Goal: Find contact information: Find contact information

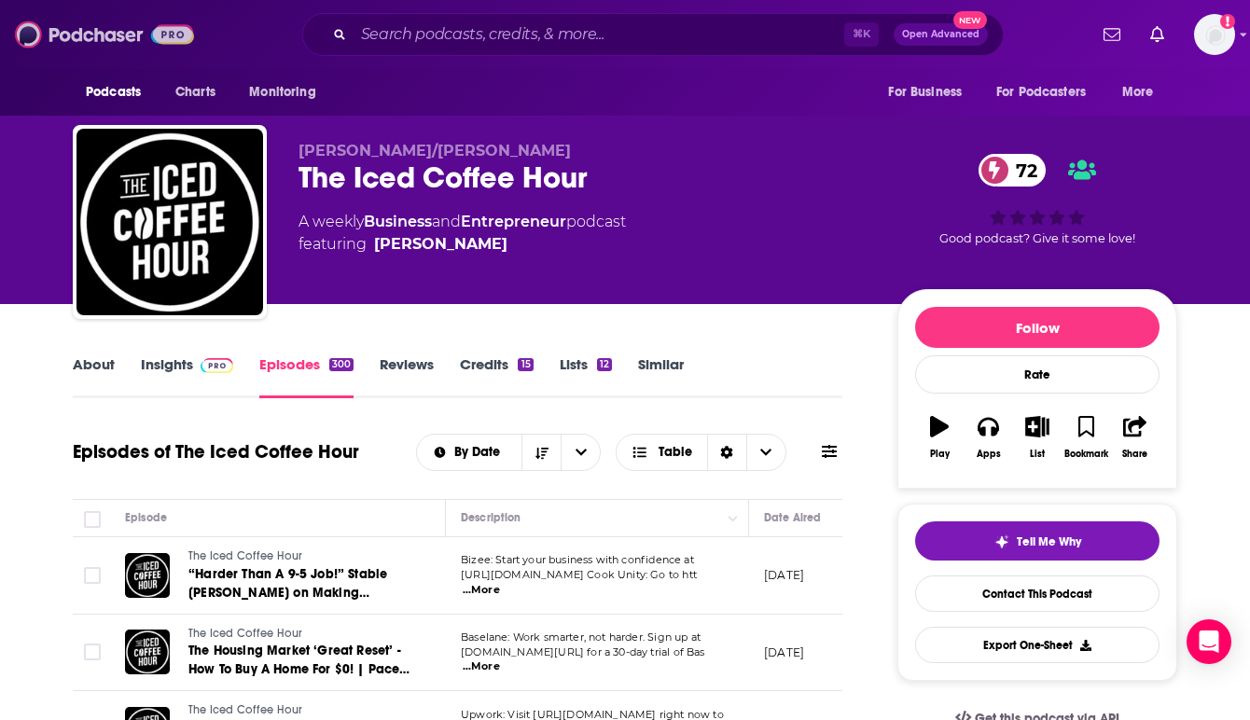
click at [76, 29] on img at bounding box center [104, 34] width 179 height 35
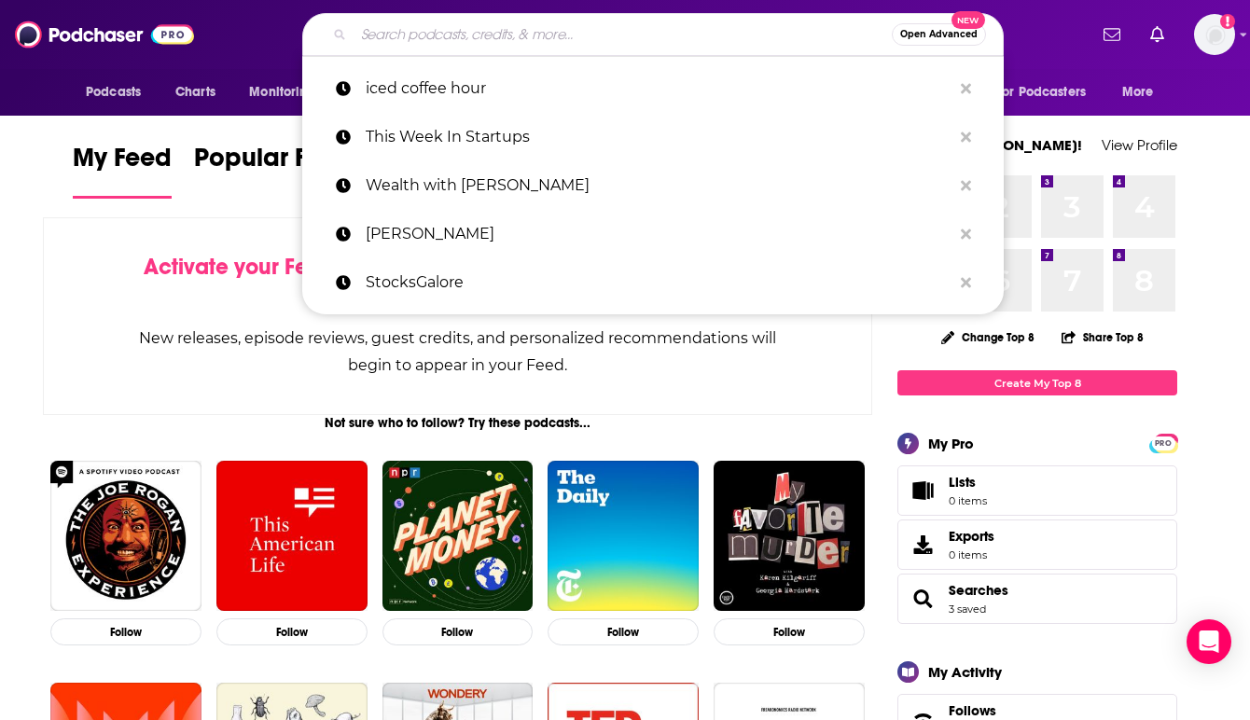
click at [475, 36] on input "Search podcasts, credits, & more..." at bounding box center [622, 35] width 538 height 30
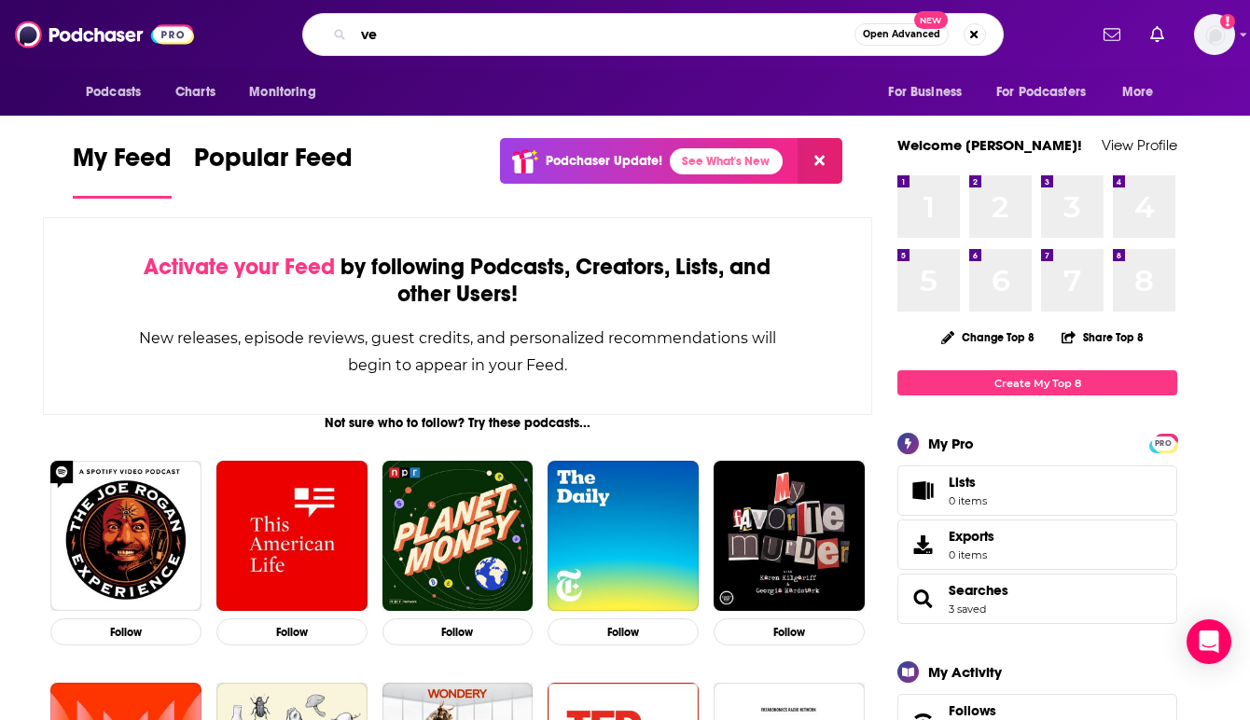
type input "v"
type input "Verified Investing"
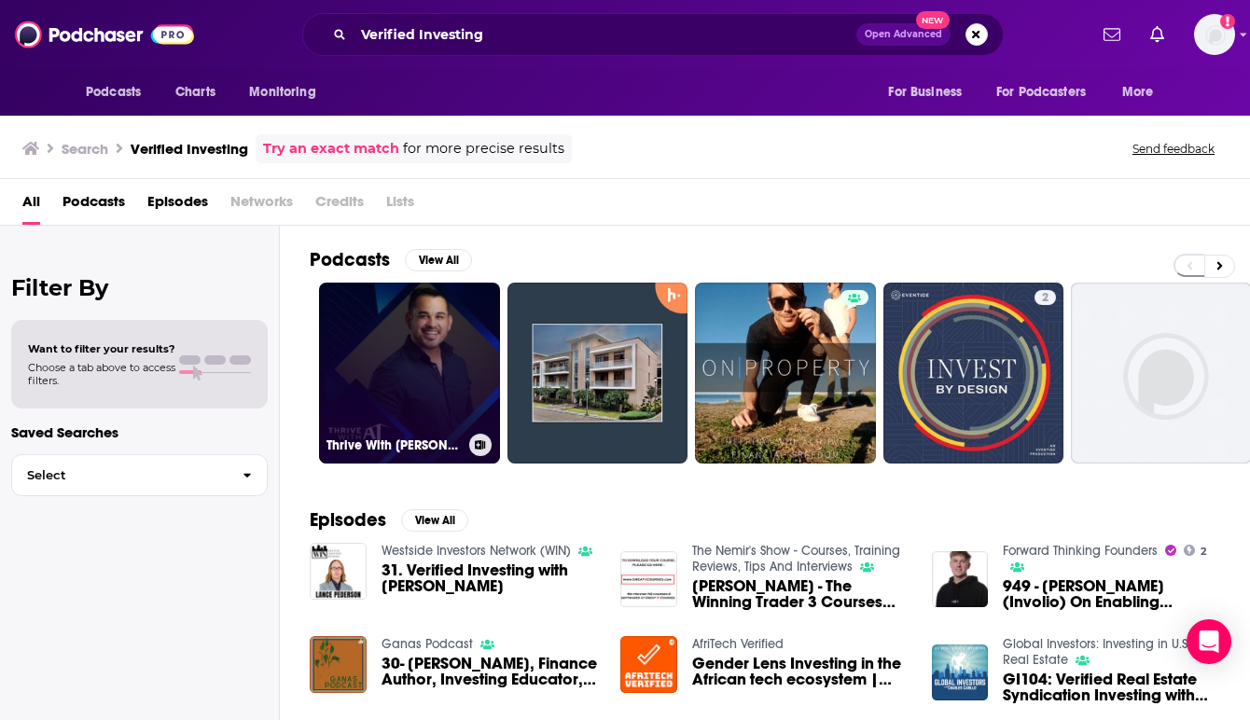
click at [396, 371] on link "Thrive With [PERSON_NAME]" at bounding box center [409, 373] width 181 height 181
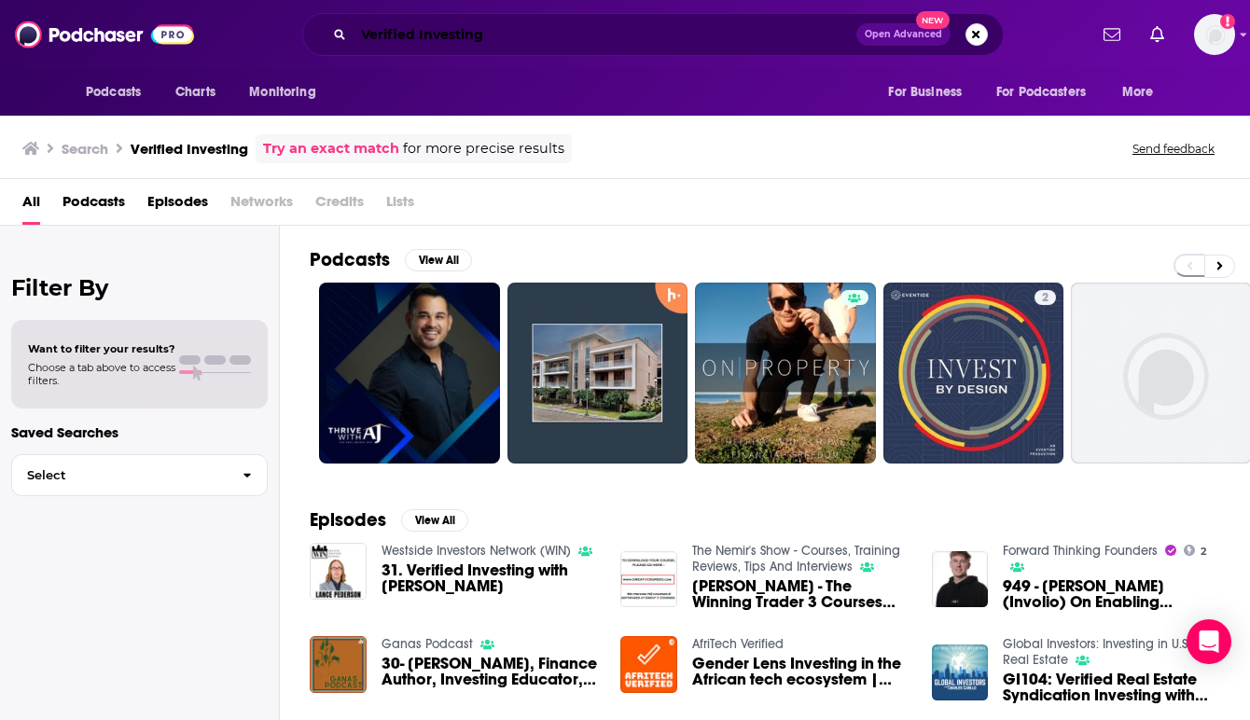
click at [516, 39] on input "Verified Investing" at bounding box center [604, 35] width 503 height 30
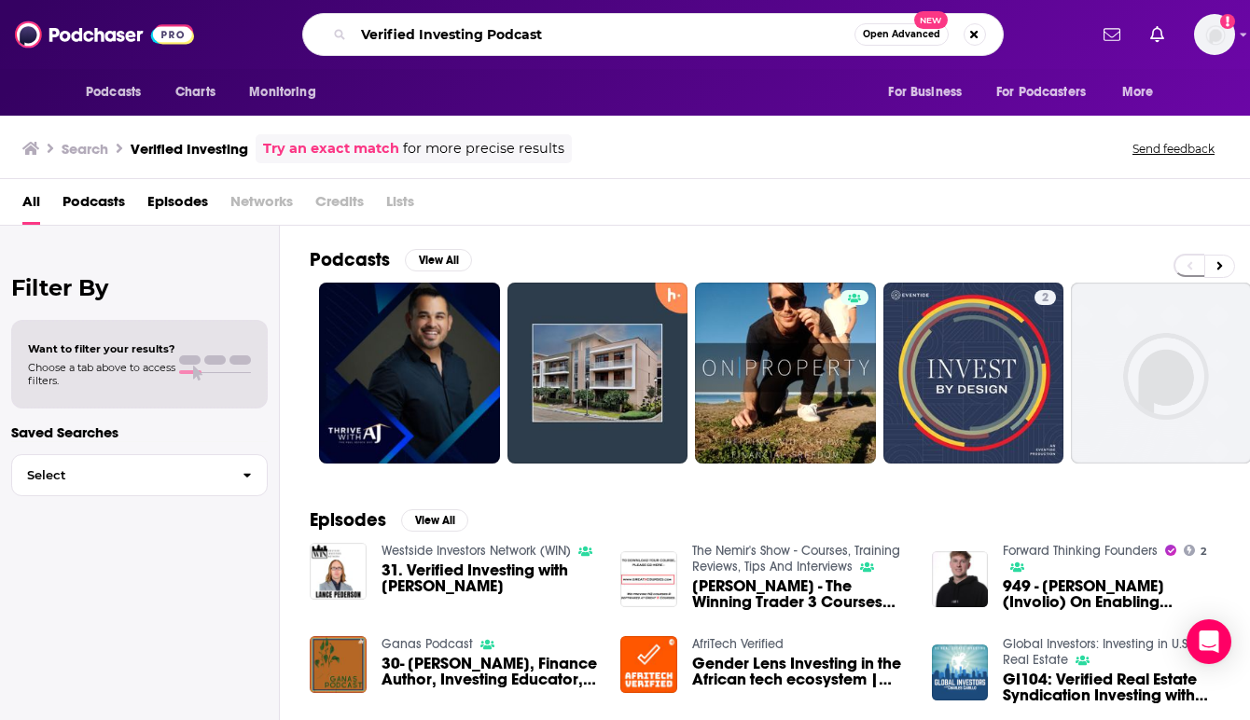
type input "Verified Investing Podcast"
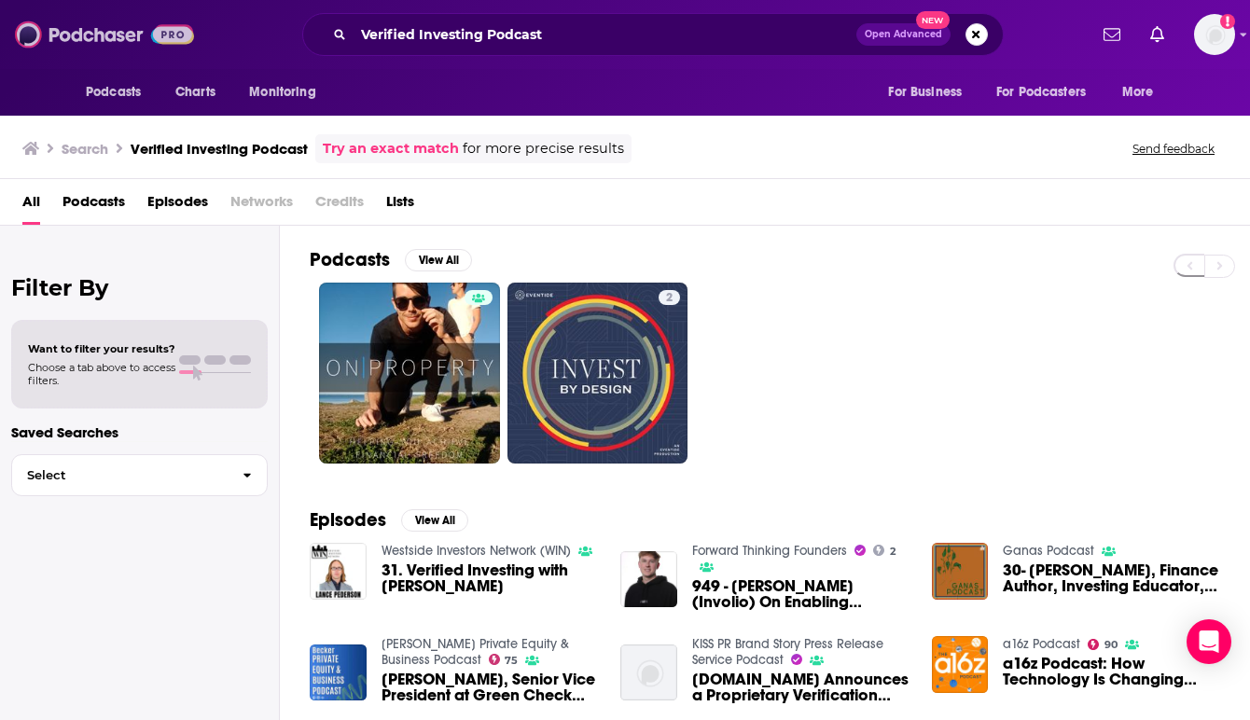
click at [104, 38] on img at bounding box center [104, 34] width 179 height 35
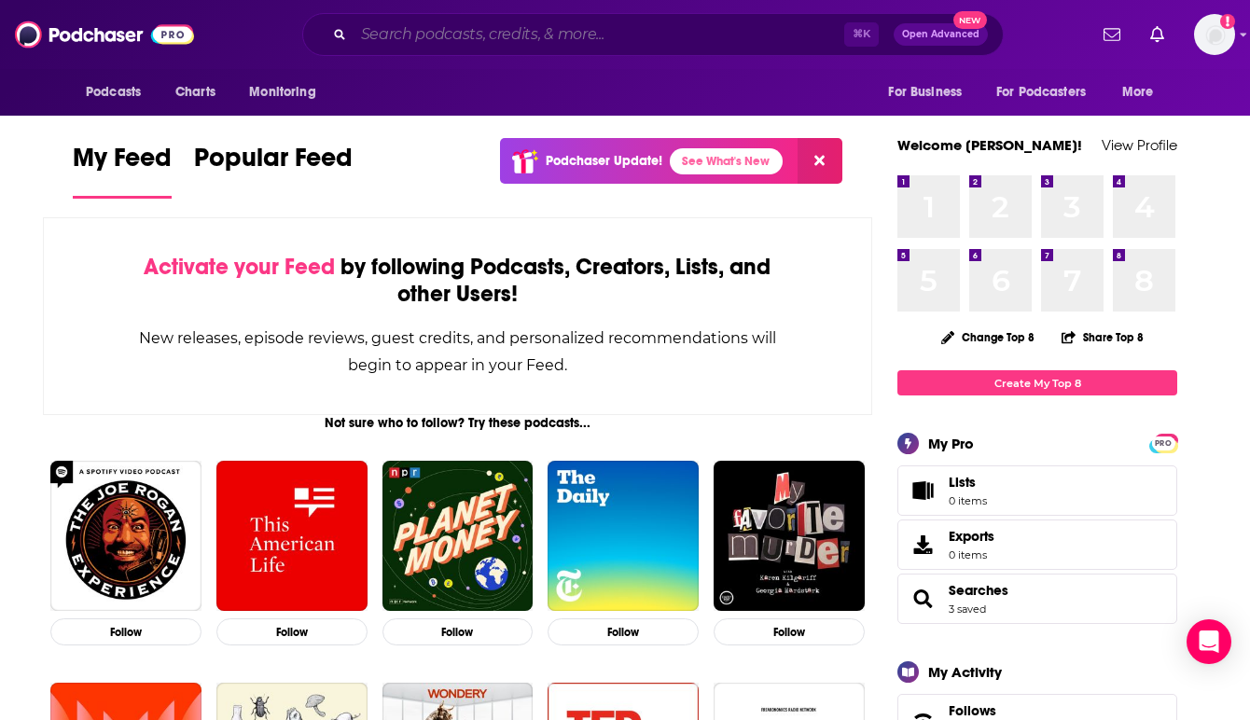
click at [420, 31] on input "Search podcasts, credits, & more..." at bounding box center [598, 35] width 490 height 30
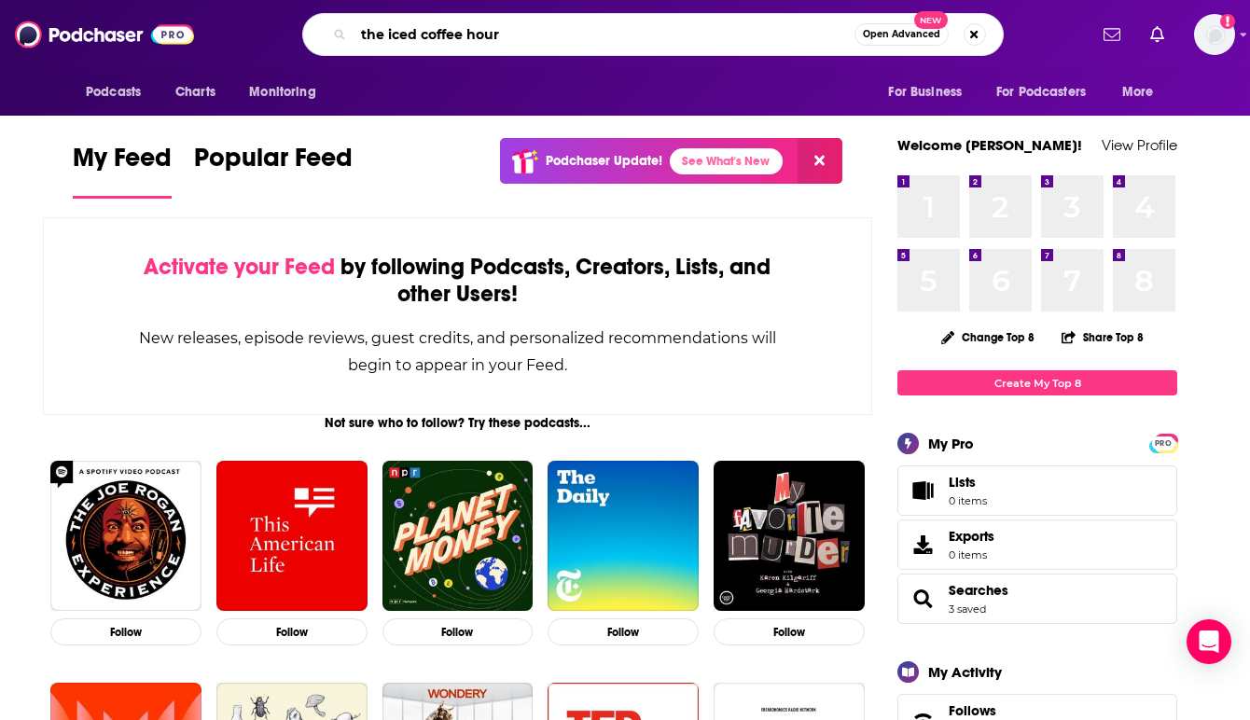
type input "the iced coffee hour"
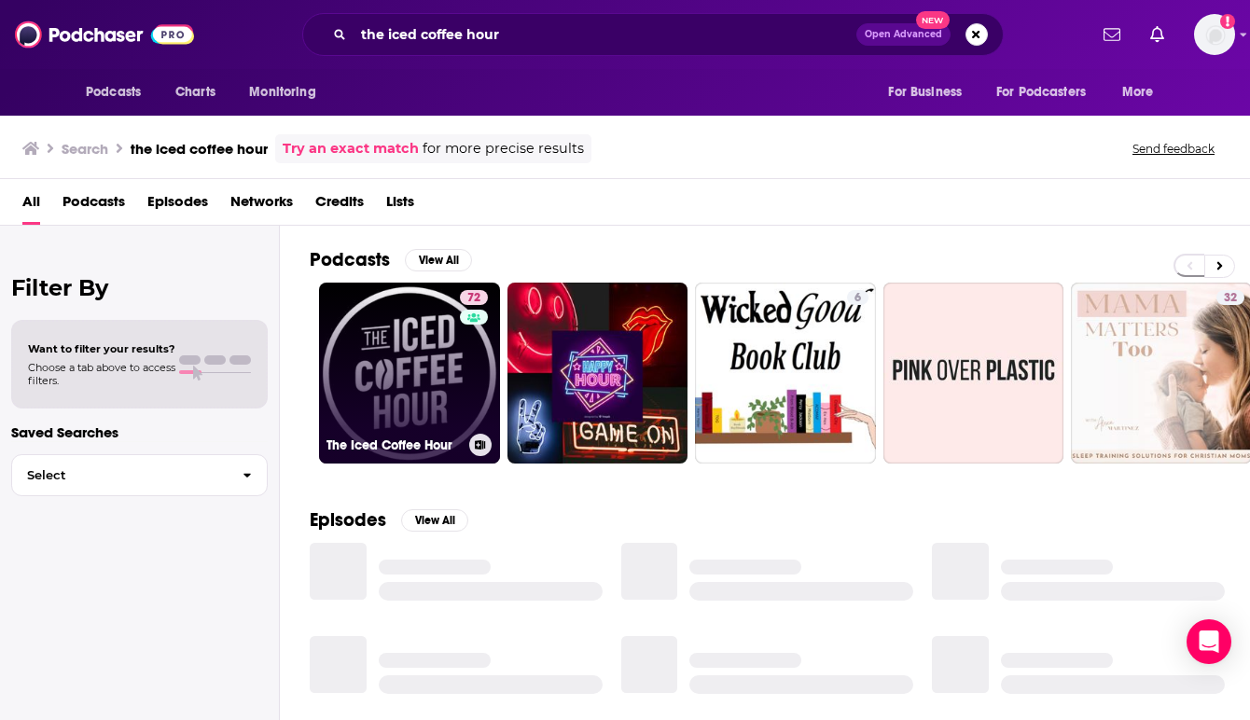
click at [415, 352] on link "72 The Iced Coffee Hour" at bounding box center [409, 373] width 181 height 181
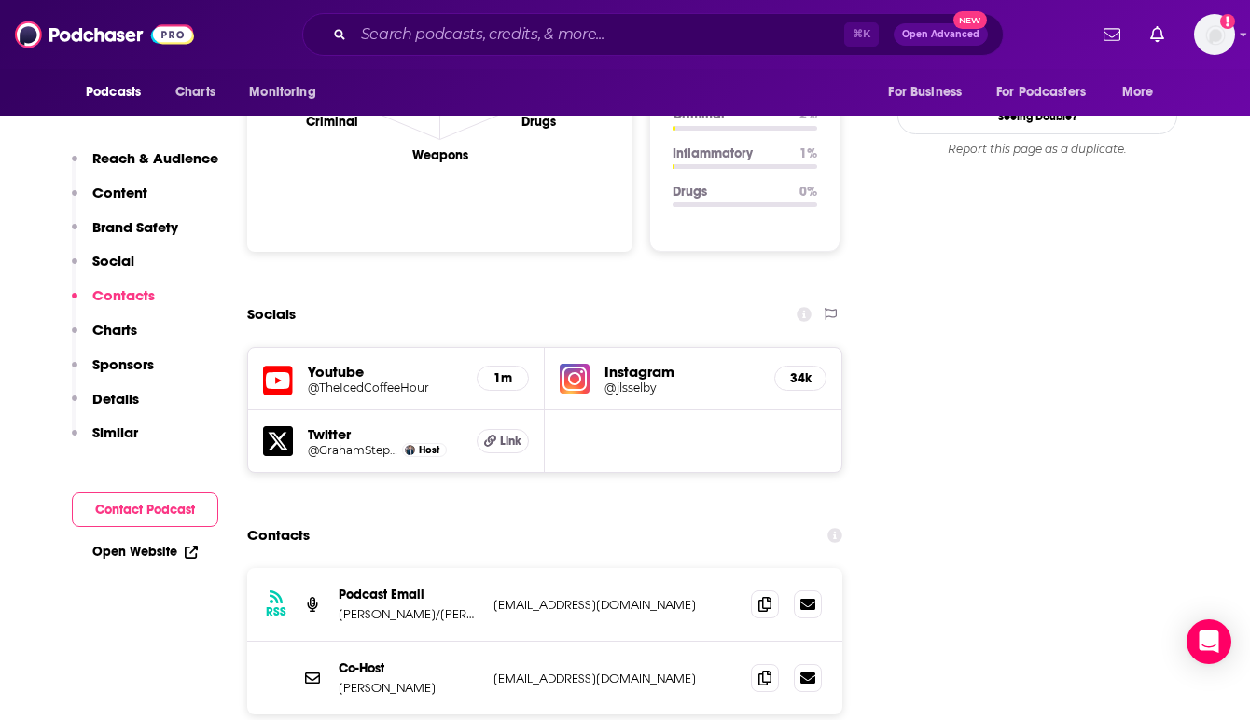
scroll to position [2014, 0]
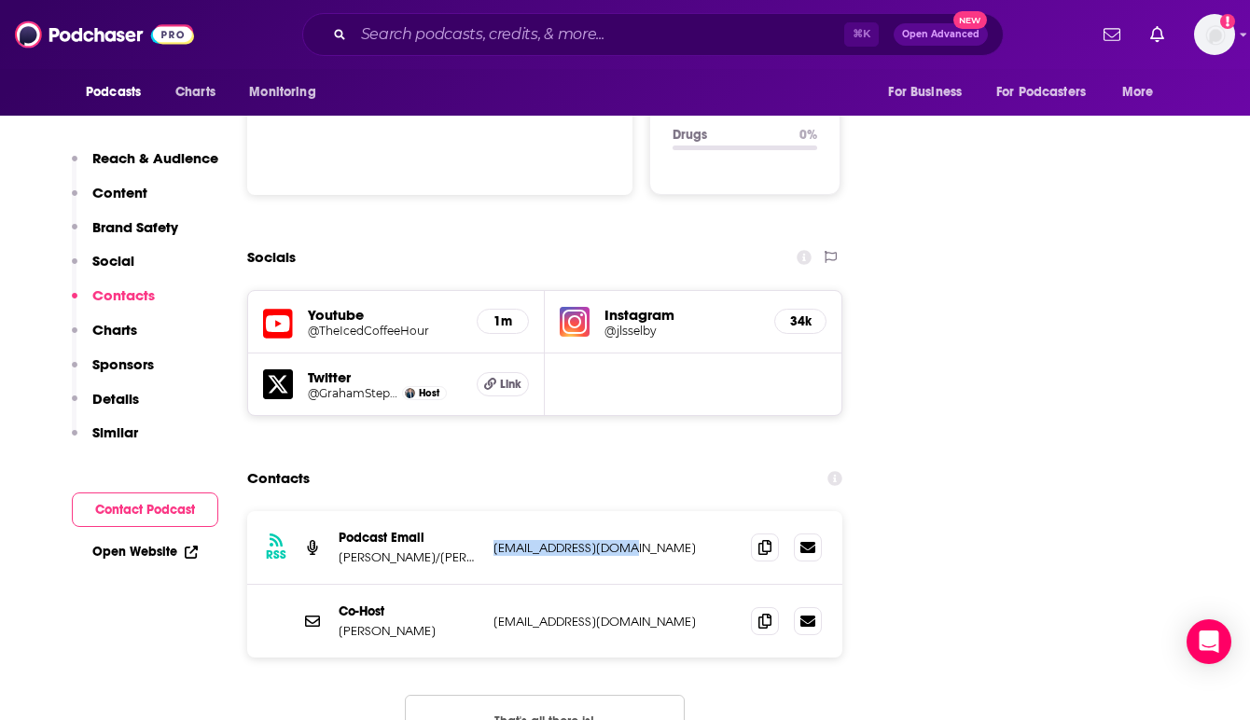
drag, startPoint x: 633, startPoint y: 420, endPoint x: 490, endPoint y: 418, distance: 143.6
click at [490, 511] on div "RSS Podcast Email [PERSON_NAME]/[PERSON_NAME] [EMAIL_ADDRESS][DOMAIN_NAME] [EMA…" at bounding box center [544, 548] width 595 height 74
copy p "[EMAIL_ADDRESS][DOMAIN_NAME]"
